Goal: Information Seeking & Learning: Learn about a topic

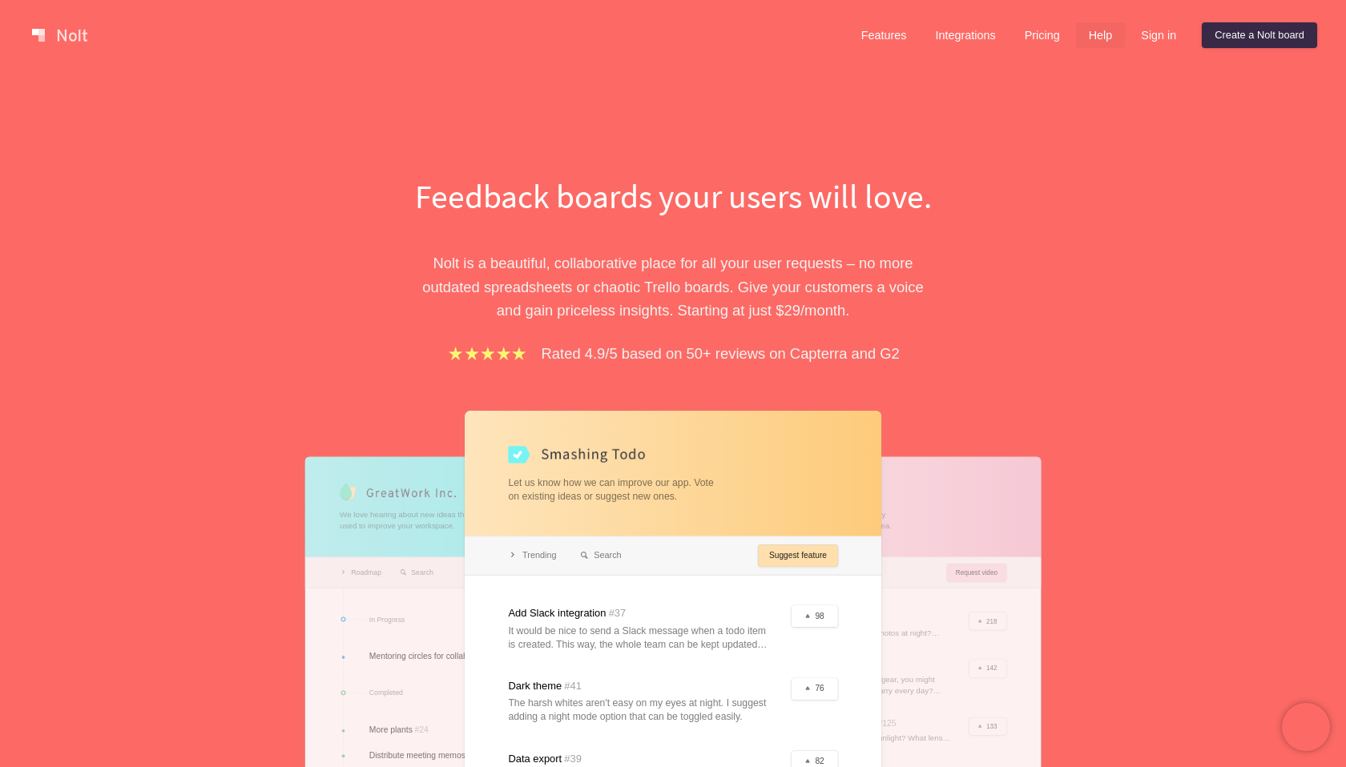
click at [1079, 25] on link "Help" at bounding box center [1101, 35] width 50 height 26
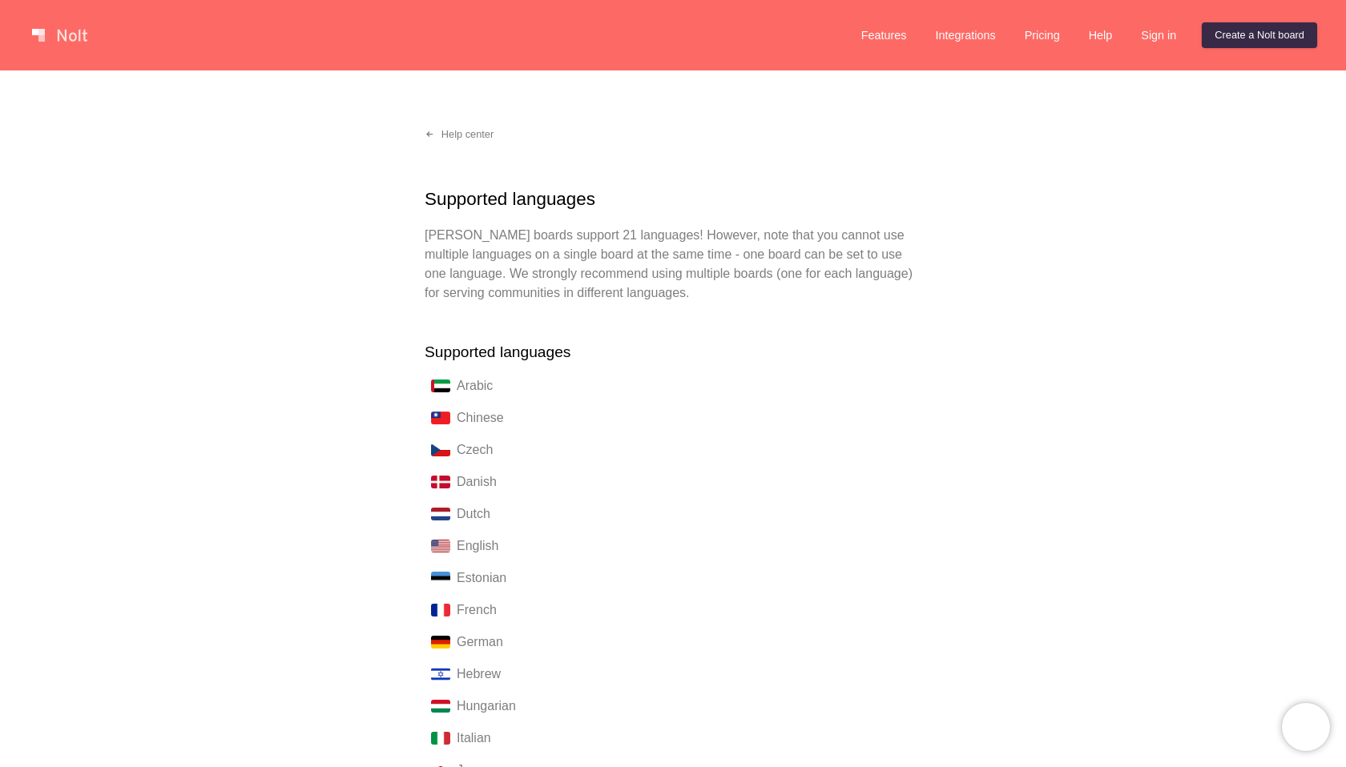
click at [710, 292] on p "[PERSON_NAME] boards support 21 languages! However, note that you cannot use mu…" at bounding box center [672, 264] width 497 height 77
click at [1029, 26] on link "Pricing" at bounding box center [1042, 35] width 61 height 26
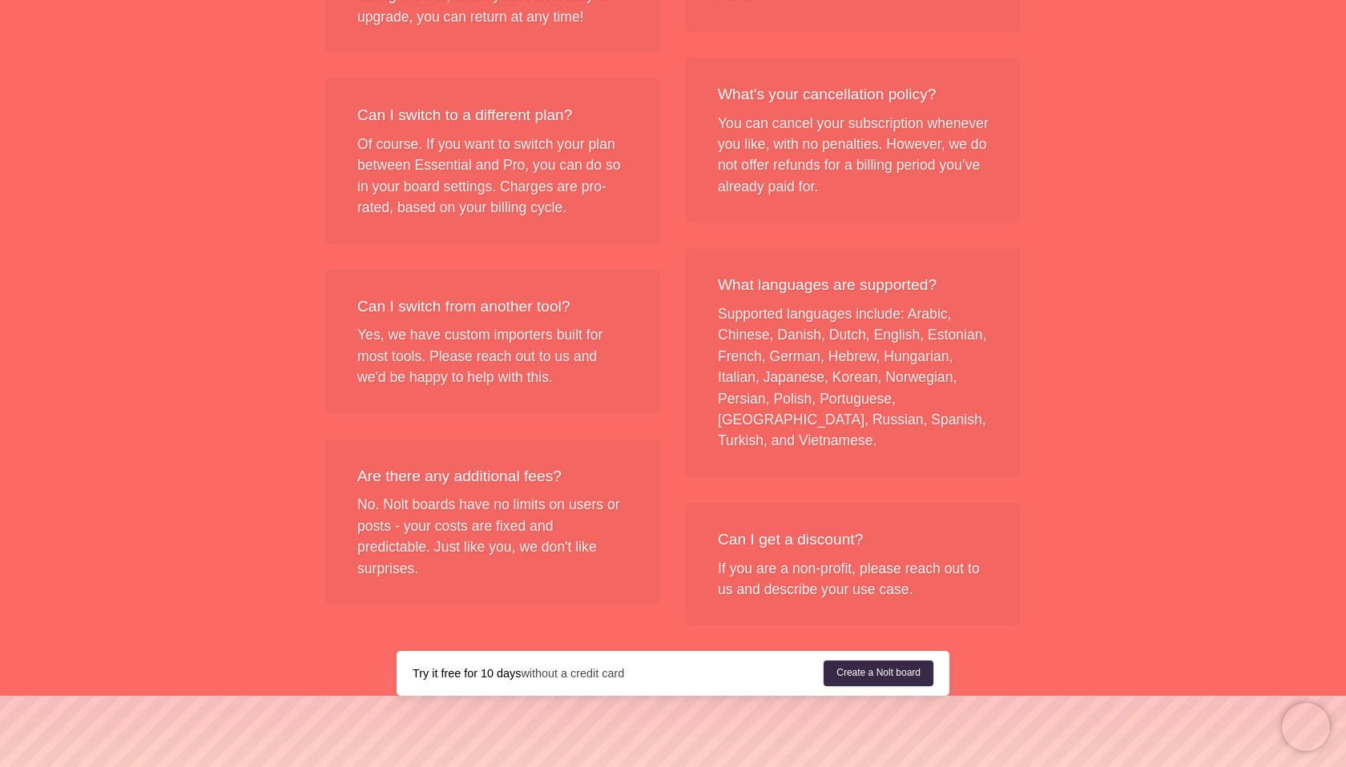
scroll to position [1919, 0]
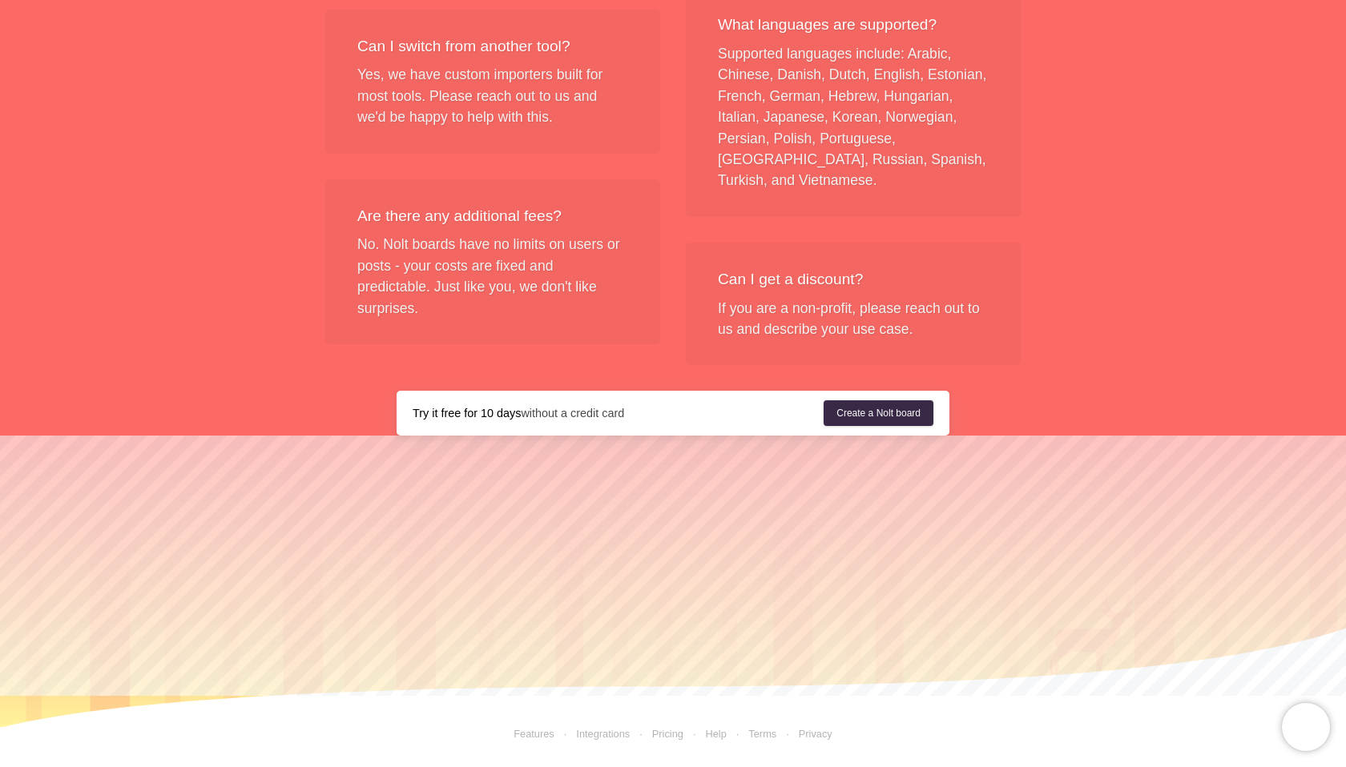
click at [521, 734] on link "Features" at bounding box center [533, 734] width 41 height 12
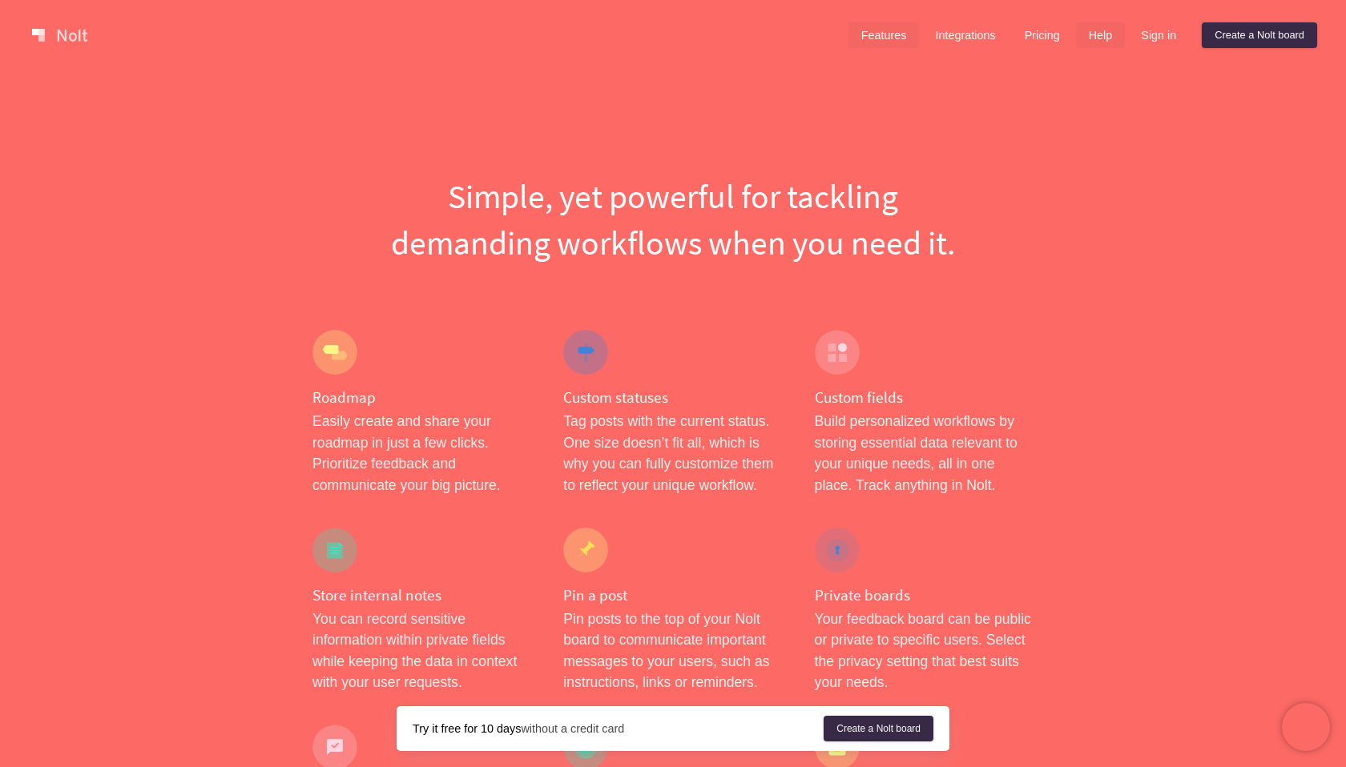
click at [1092, 40] on link "Help" at bounding box center [1101, 35] width 50 height 26
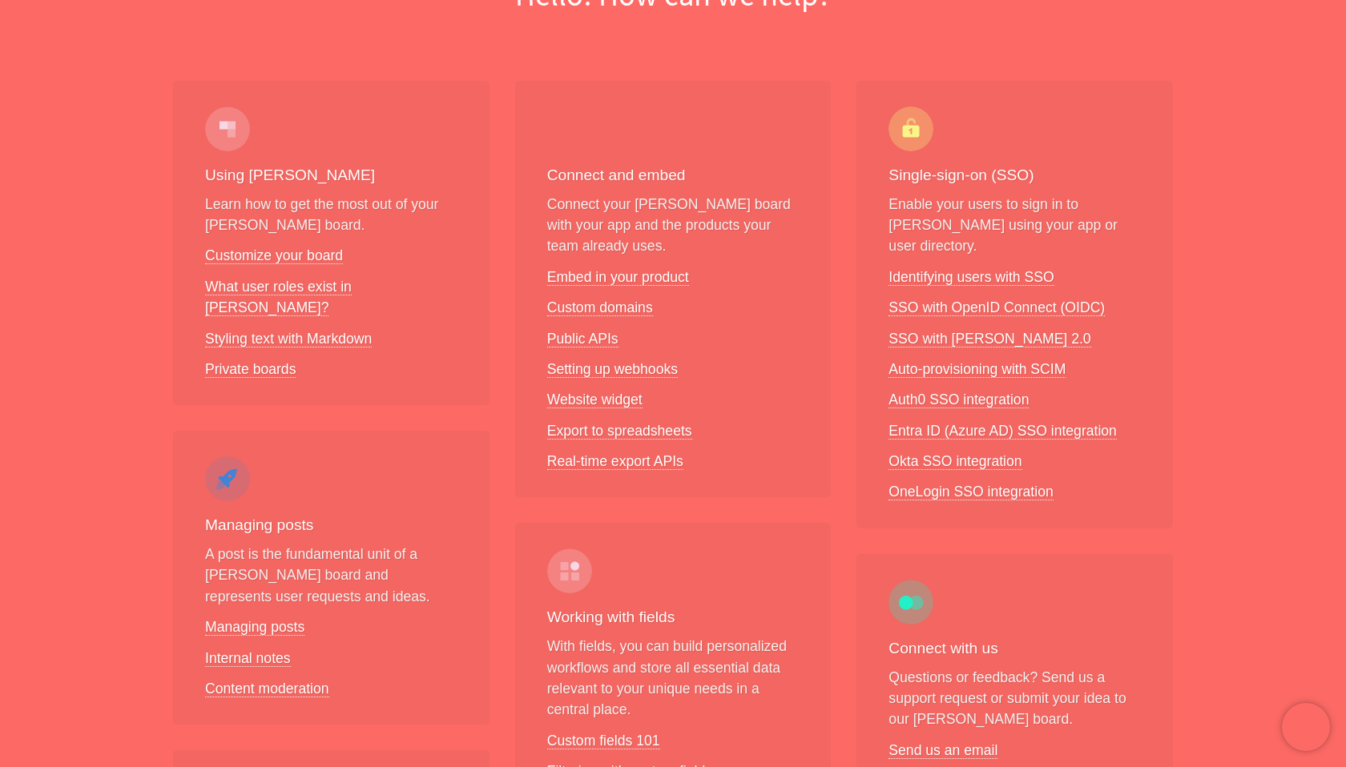
scroll to position [191, 0]
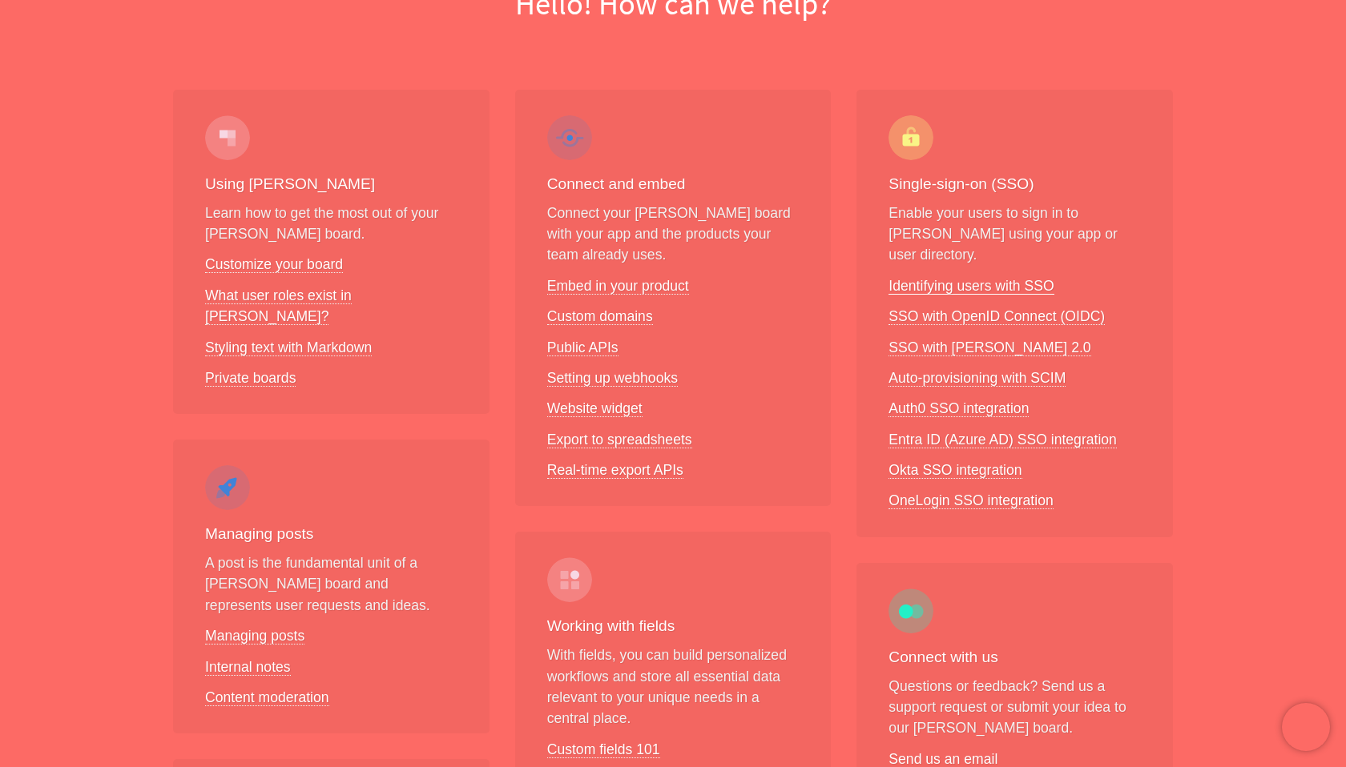
click at [985, 278] on link "Identifying users with SSO" at bounding box center [970, 286] width 165 height 17
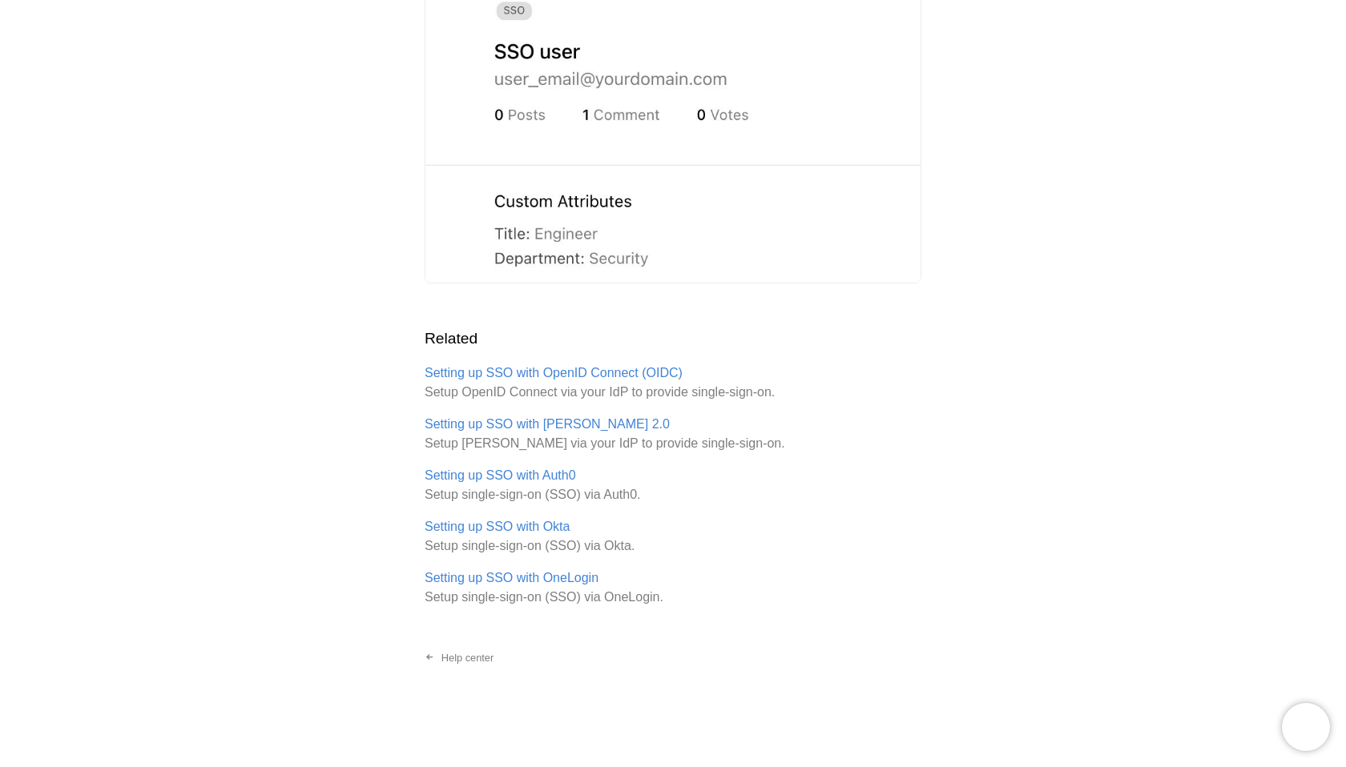
scroll to position [2859, 0]
click at [553, 483] on link "Setting up SSO with Auth0" at bounding box center [499, 476] width 151 height 14
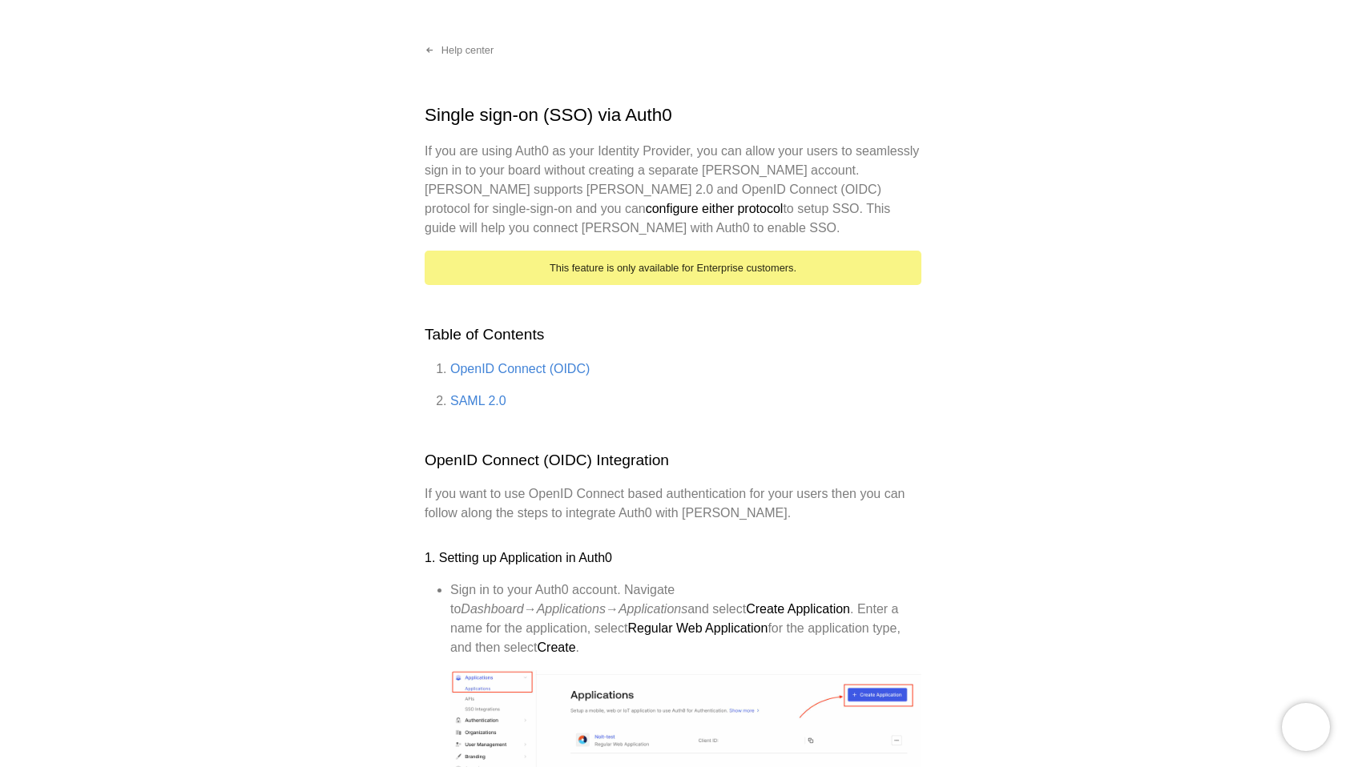
scroll to position [118, 0]
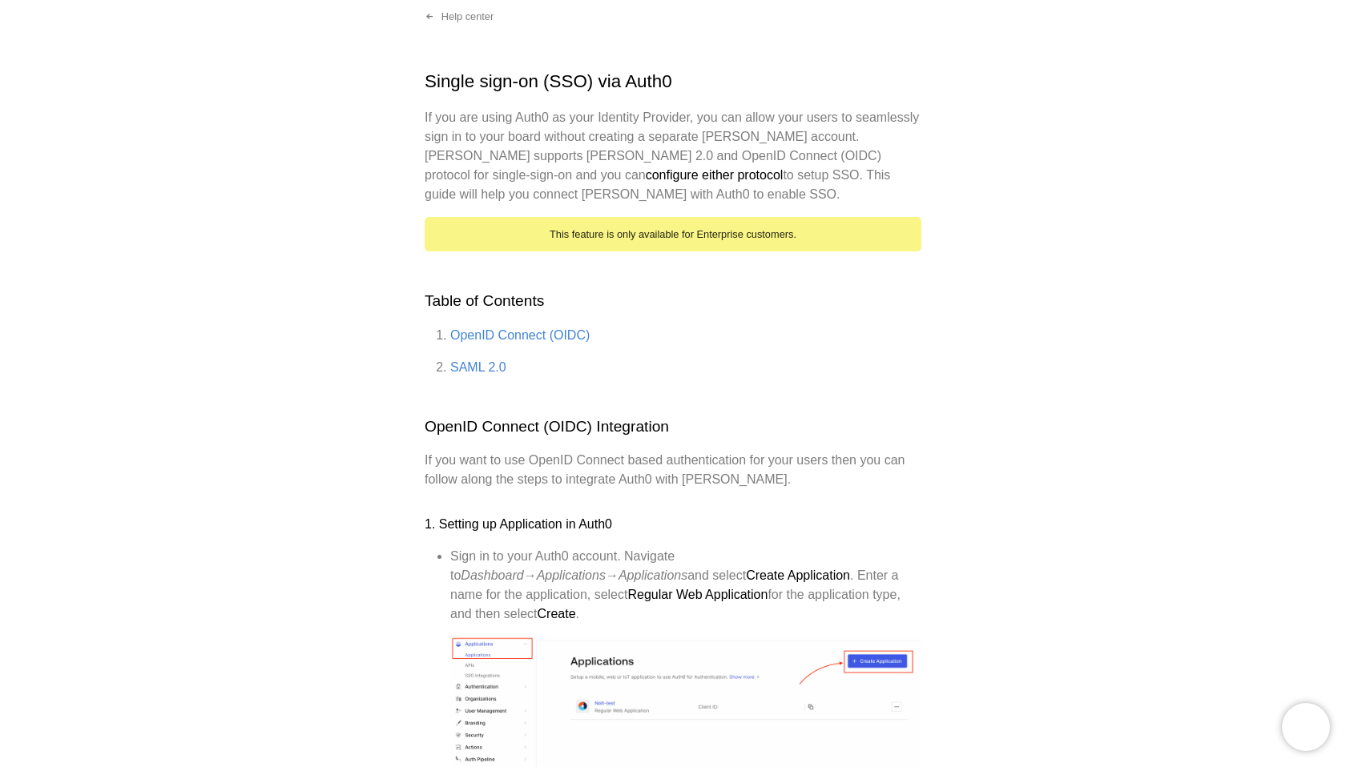
click at [670, 189] on p "If you are using Auth0 as your Identity Provider, you can allow your users to s…" at bounding box center [672, 156] width 497 height 96
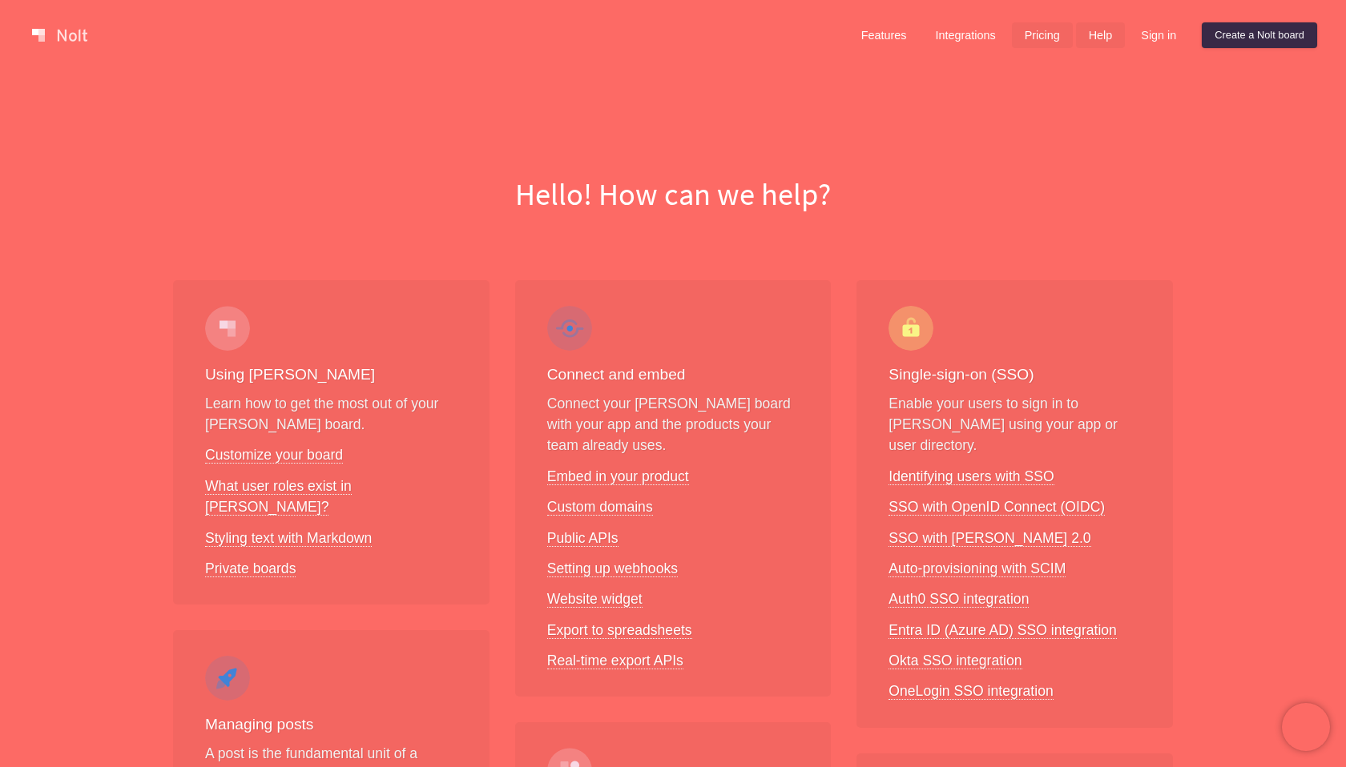
click at [1036, 46] on link "Pricing" at bounding box center [1042, 35] width 61 height 26
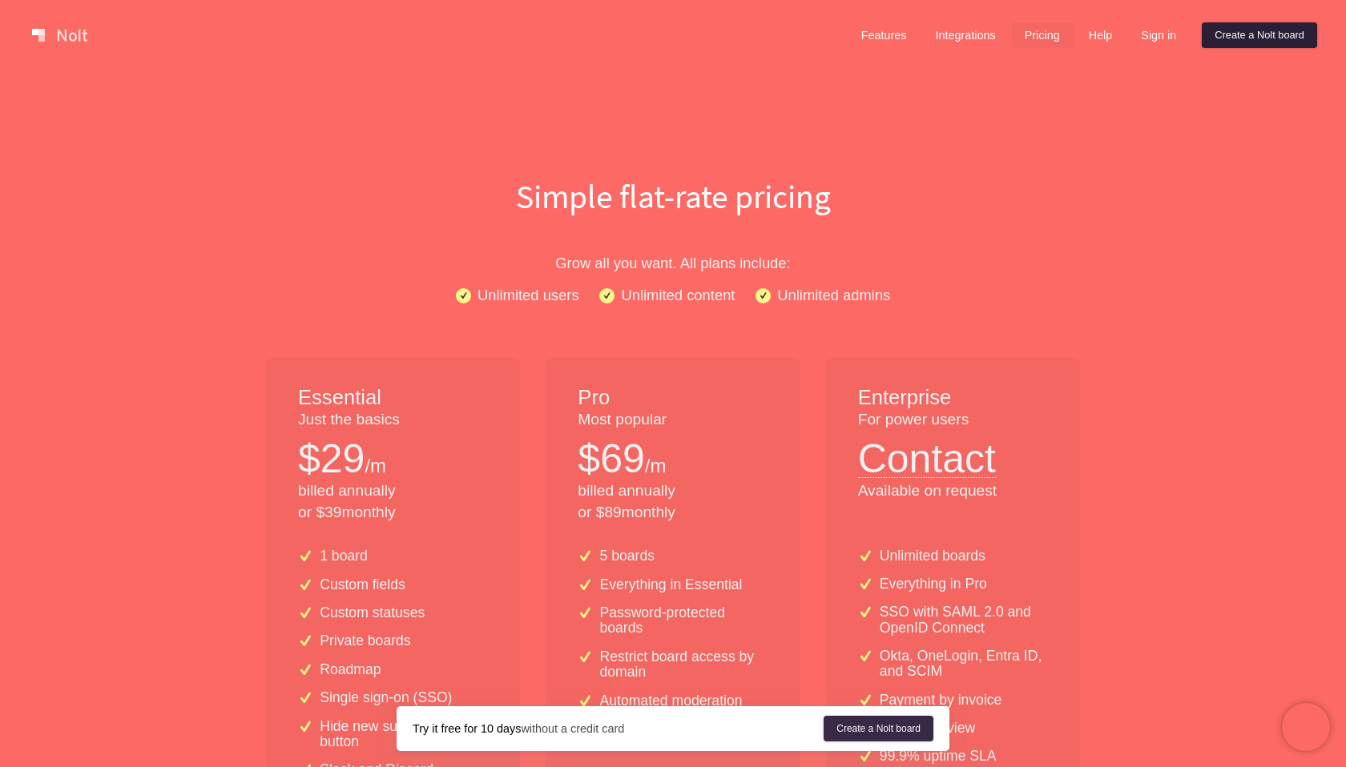
click at [1226, 32] on link "Create a Nolt board" at bounding box center [1258, 35] width 115 height 26
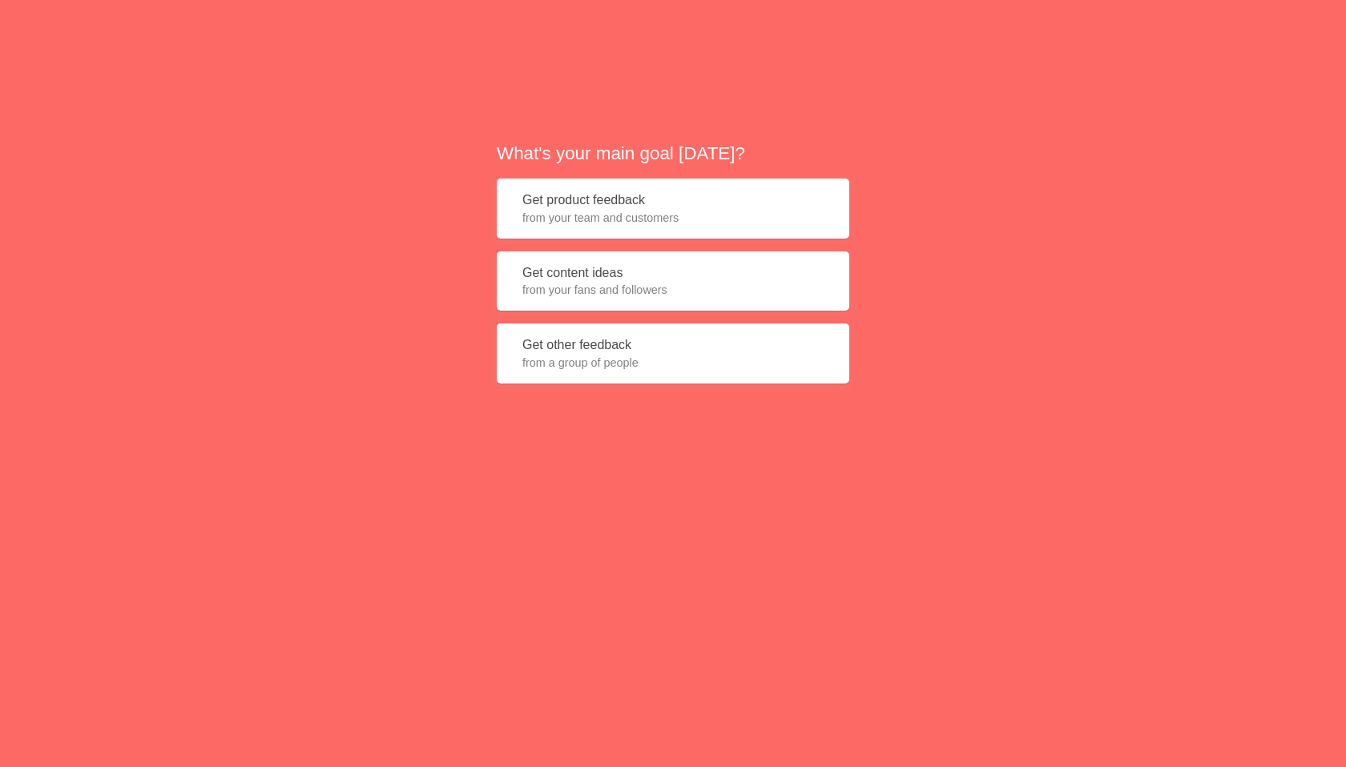
click at [678, 207] on button "Get product feedback from your team and customers" at bounding box center [673, 209] width 352 height 60
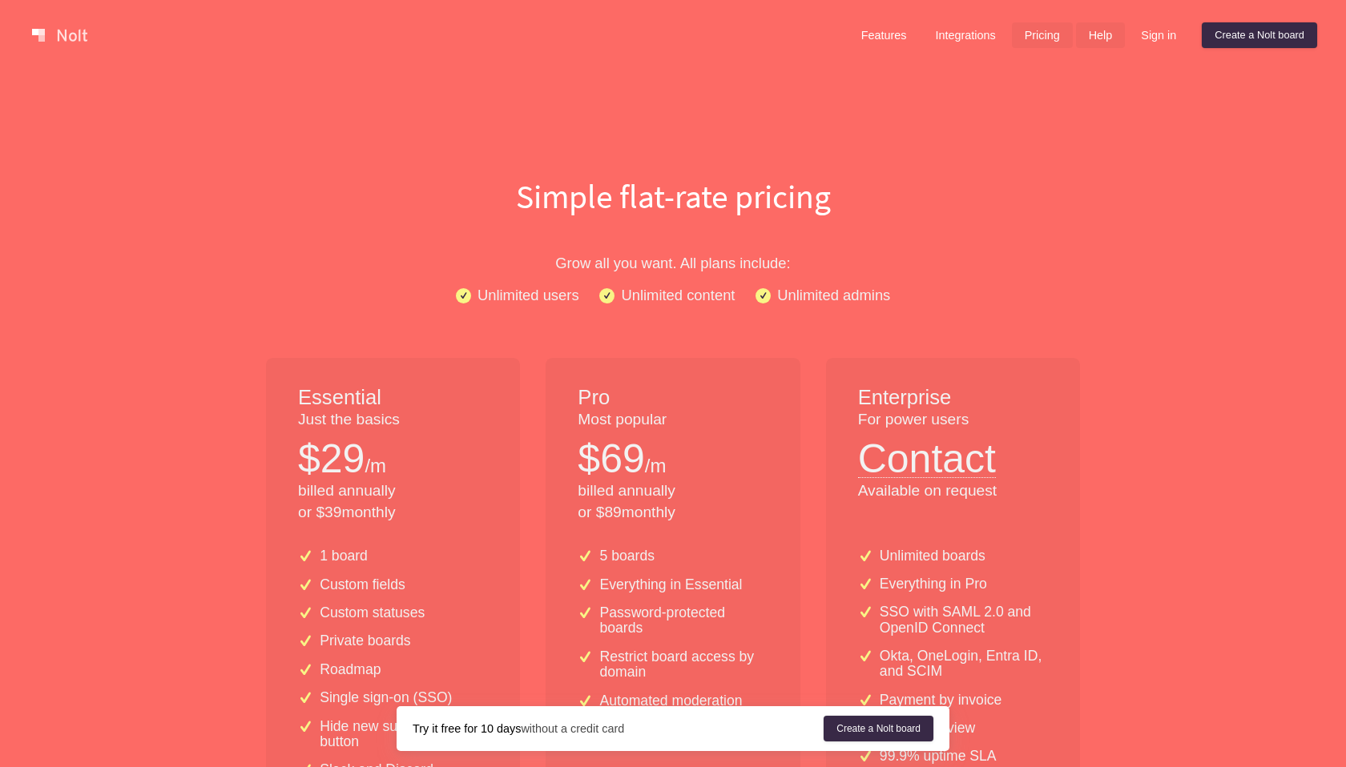
click at [1084, 38] on link "Help" at bounding box center [1101, 35] width 50 height 26
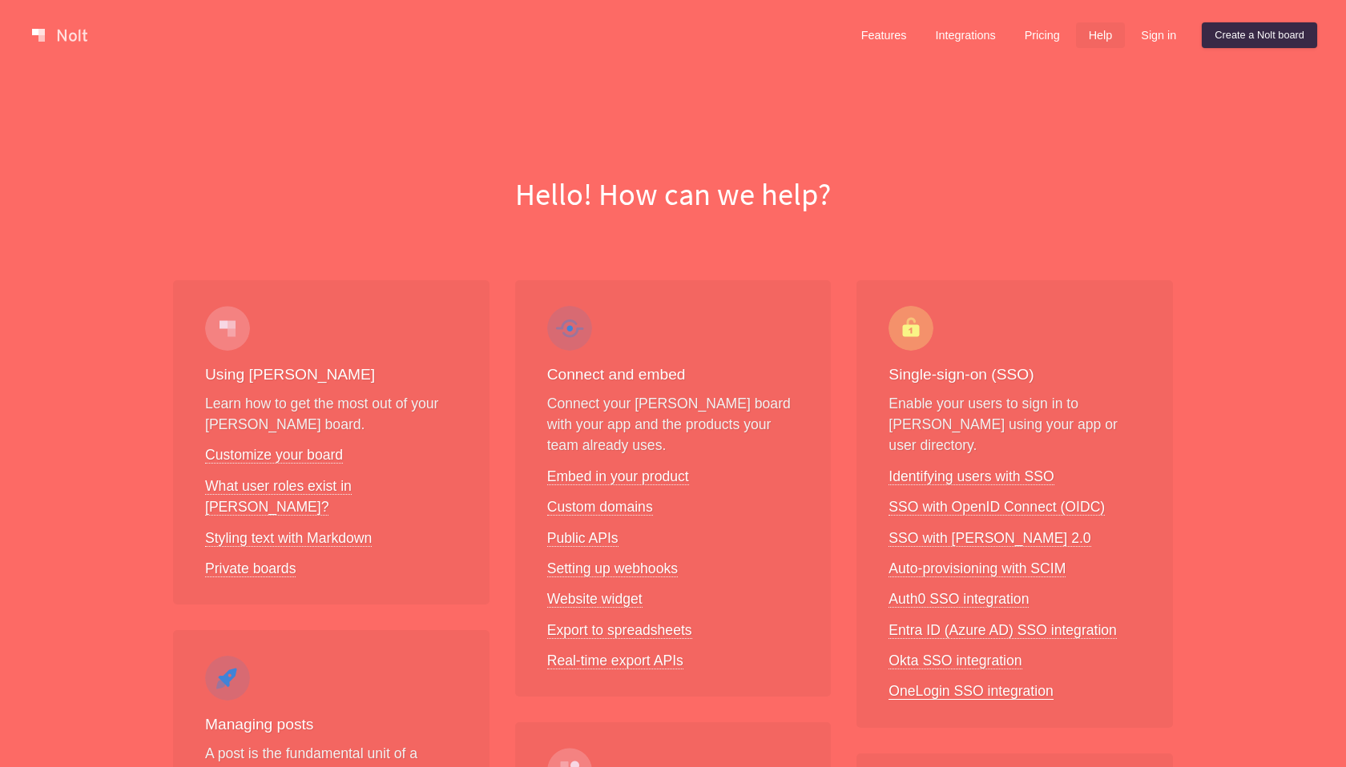
scroll to position [111, 0]
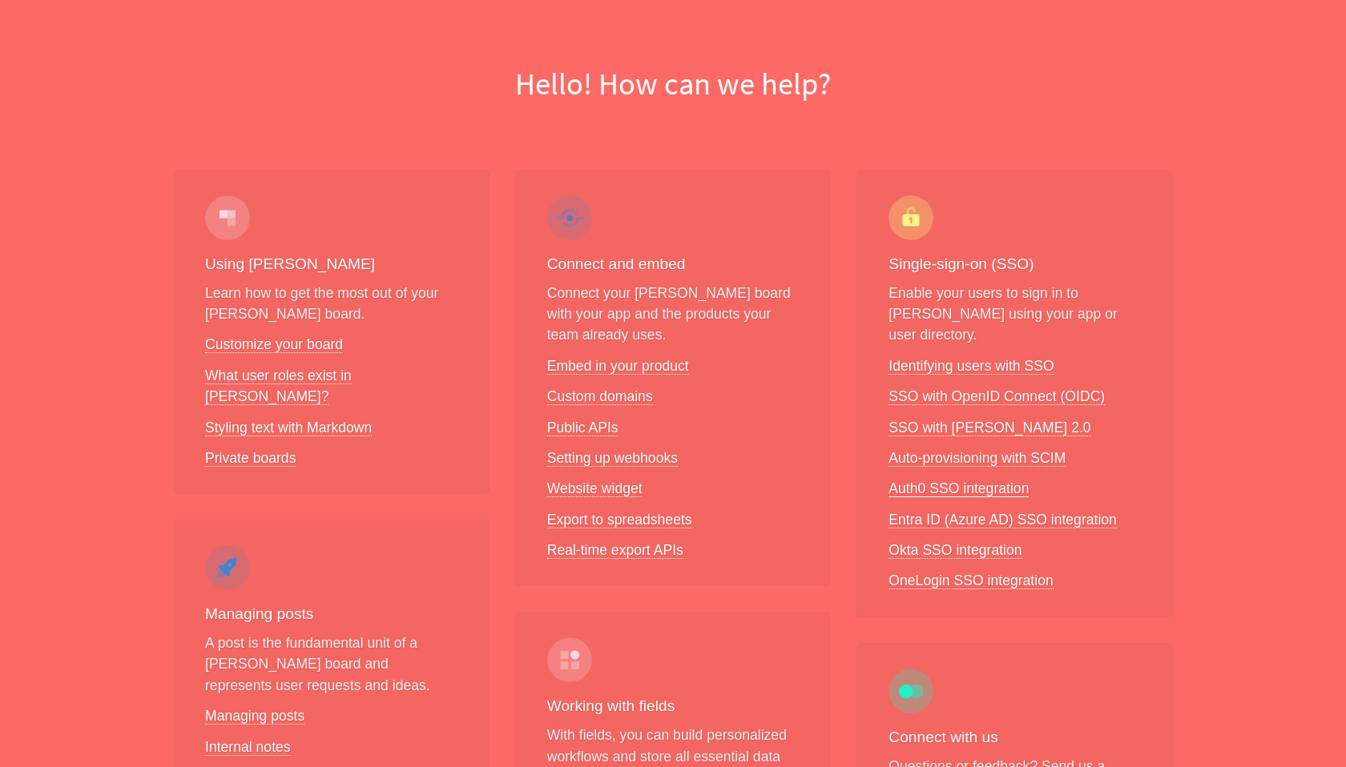
click at [973, 481] on link "Auth0 SSO integration" at bounding box center [958, 489] width 140 height 17
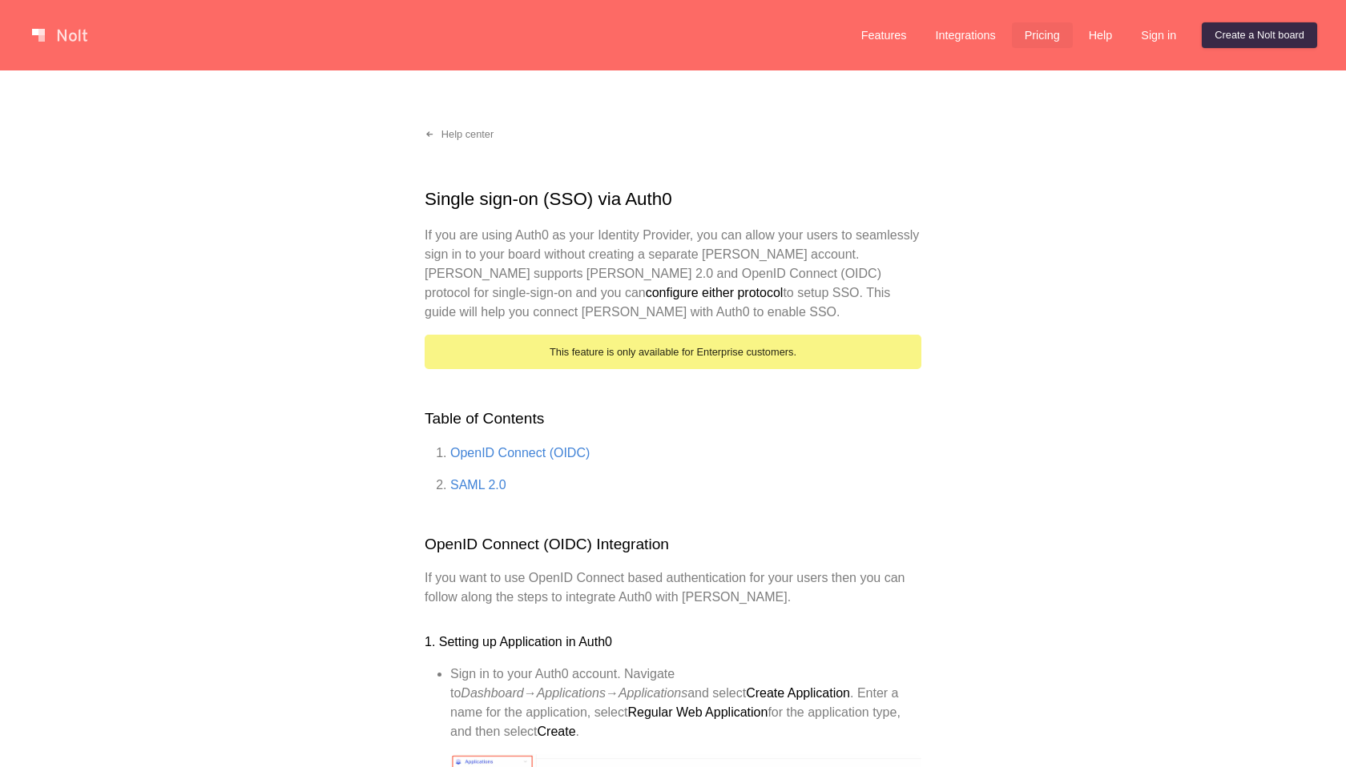
click at [1034, 34] on link "Pricing" at bounding box center [1042, 35] width 61 height 26
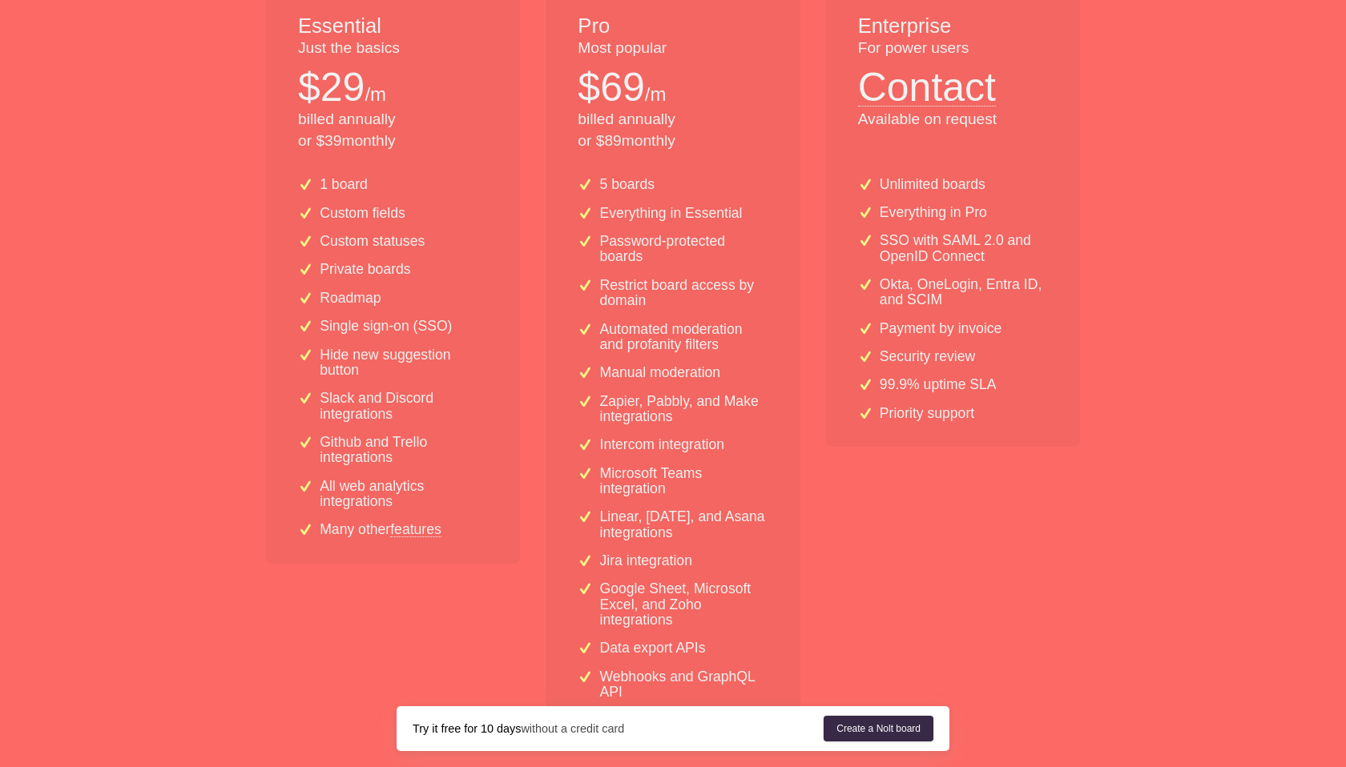
scroll to position [376, 0]
